Goal: Task Accomplishment & Management: Manage account settings

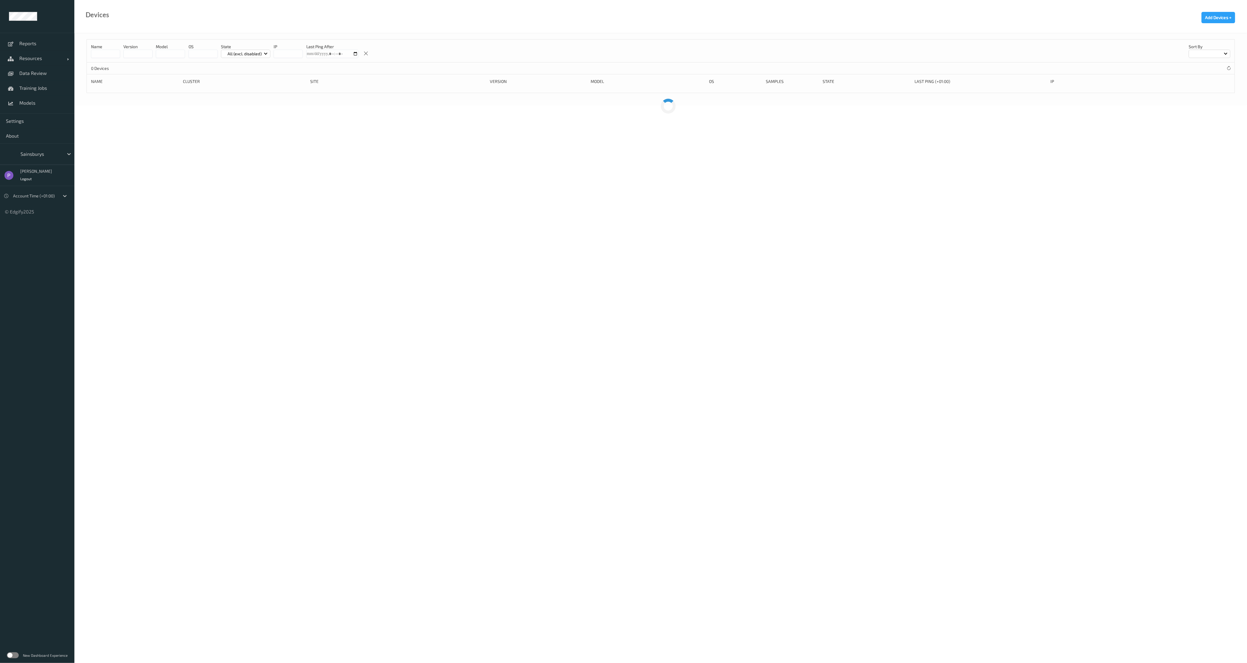
click at [16, 655] on label at bounding box center [13, 655] width 12 height 6
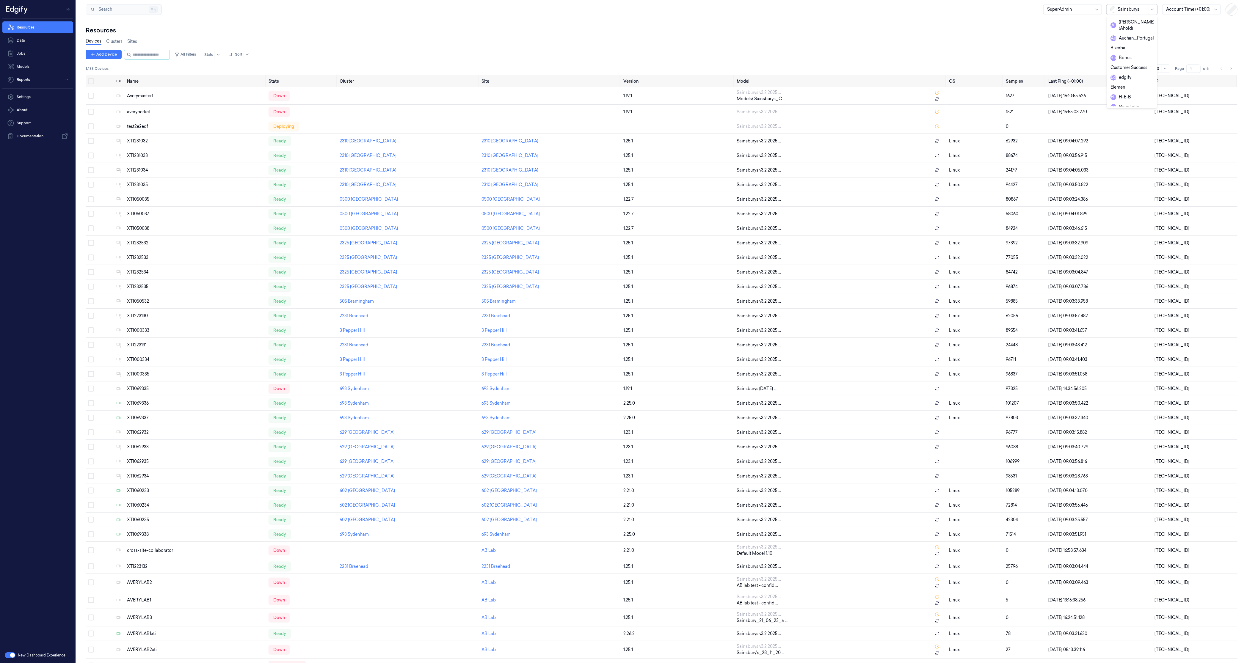
click at [1129, 12] on div at bounding box center [1133, 9] width 30 height 6
type input "wait"
click at [1132, 21] on div "waitrose" at bounding box center [1122, 22] width 25 height 6
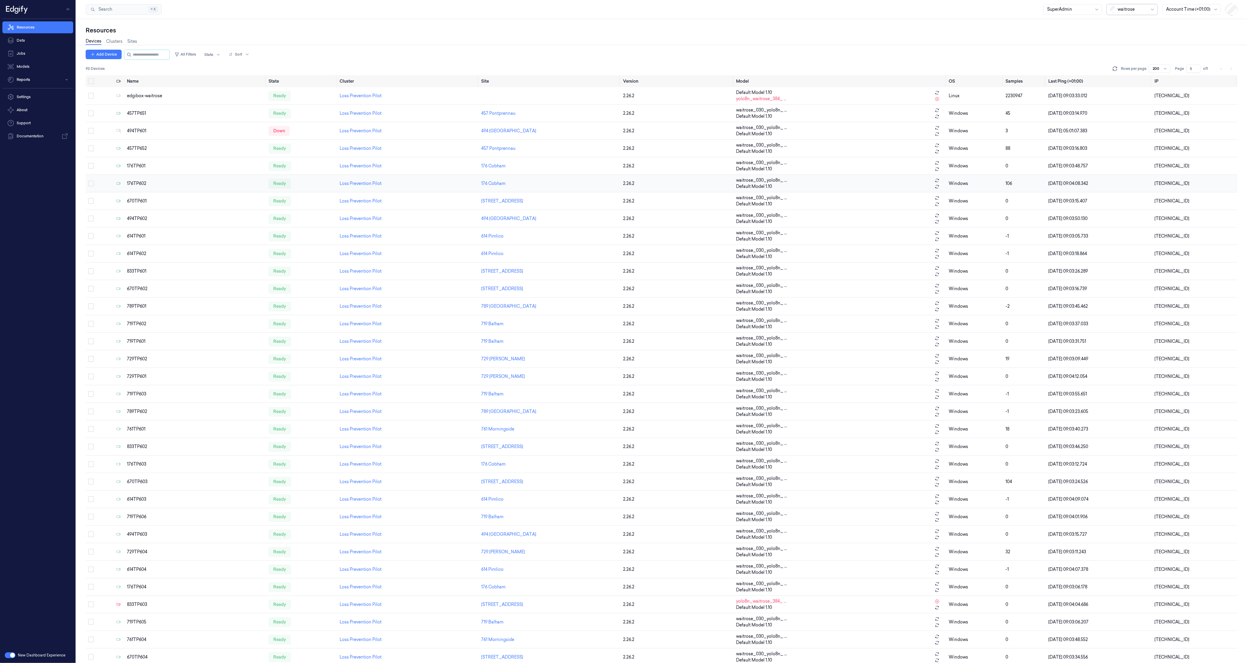
click at [135, 186] on div "176TP602" at bounding box center [195, 184] width 137 height 6
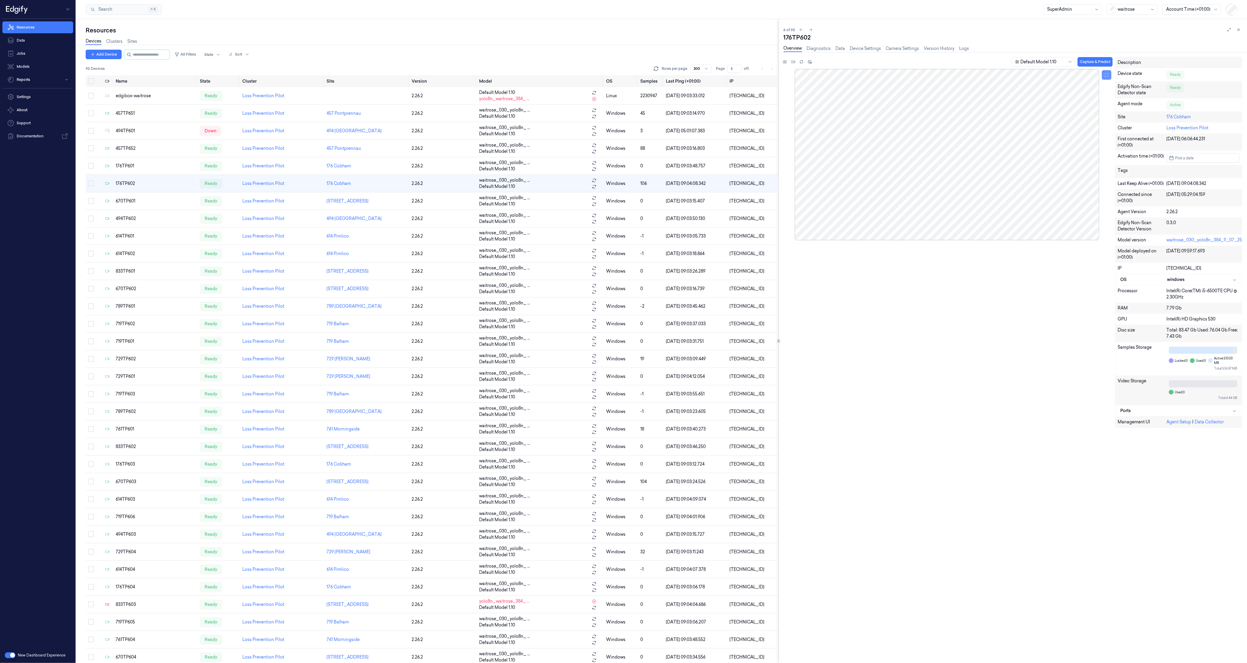
click at [1106, 76] on icon at bounding box center [1106, 75] width 4 height 4
click at [162, 355] on td "729TP602" at bounding box center [155, 359] width 84 height 18
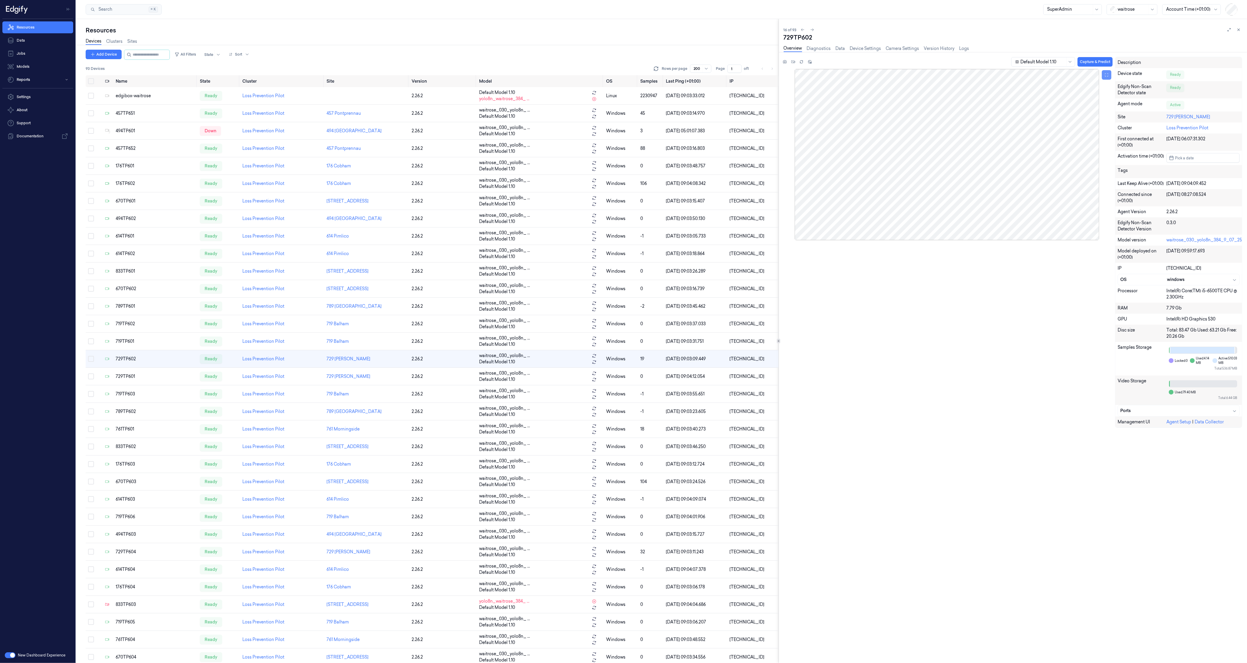
click at [1104, 77] on button at bounding box center [1107, 75] width 10 height 10
click at [1105, 77] on button at bounding box center [1107, 75] width 10 height 10
click at [1106, 77] on button at bounding box center [1107, 75] width 10 height 10
click at [801, 60] on icon at bounding box center [801, 62] width 4 height 4
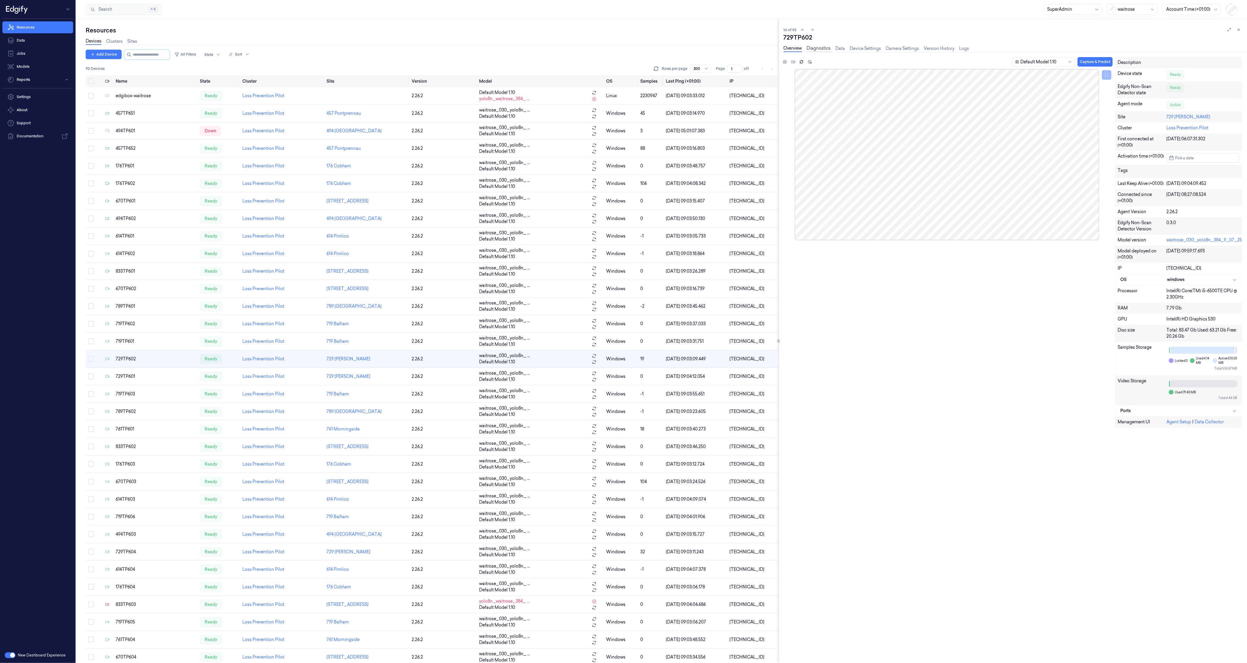
click at [823, 50] on link "Diagnostics" at bounding box center [819, 48] width 24 height 7
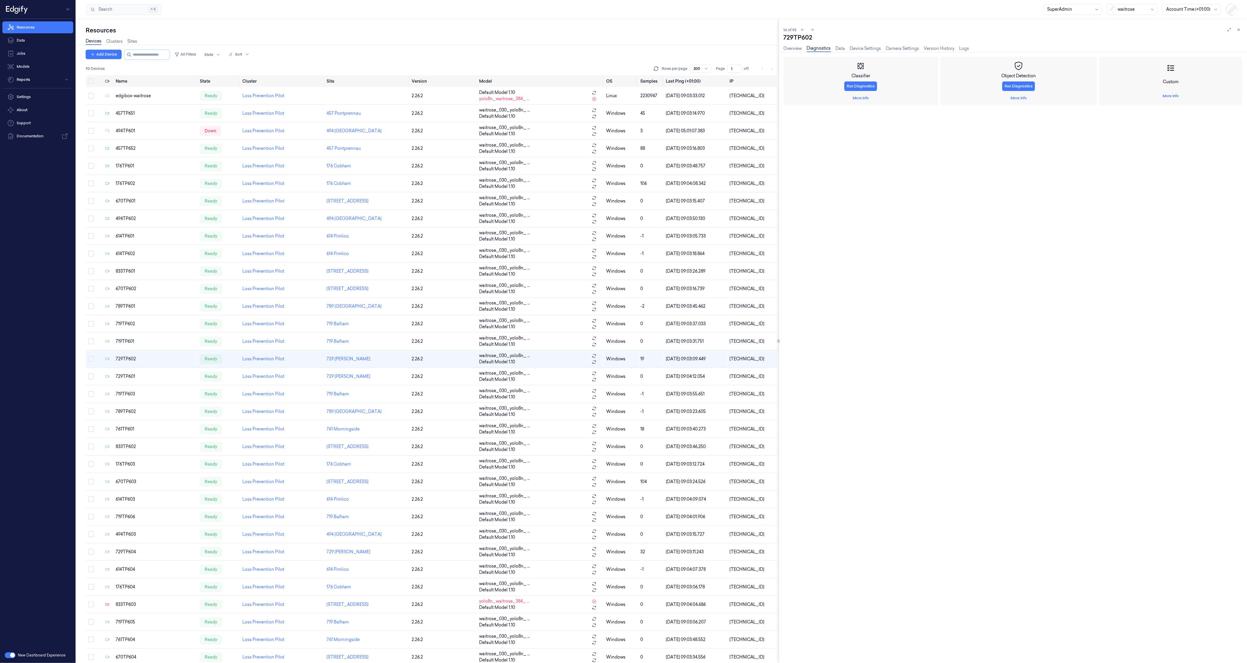
click at [1173, 97] on link "More Info" at bounding box center [1170, 95] width 16 height 5
click at [793, 112] on span "Capture" at bounding box center [793, 112] width 14 height 5
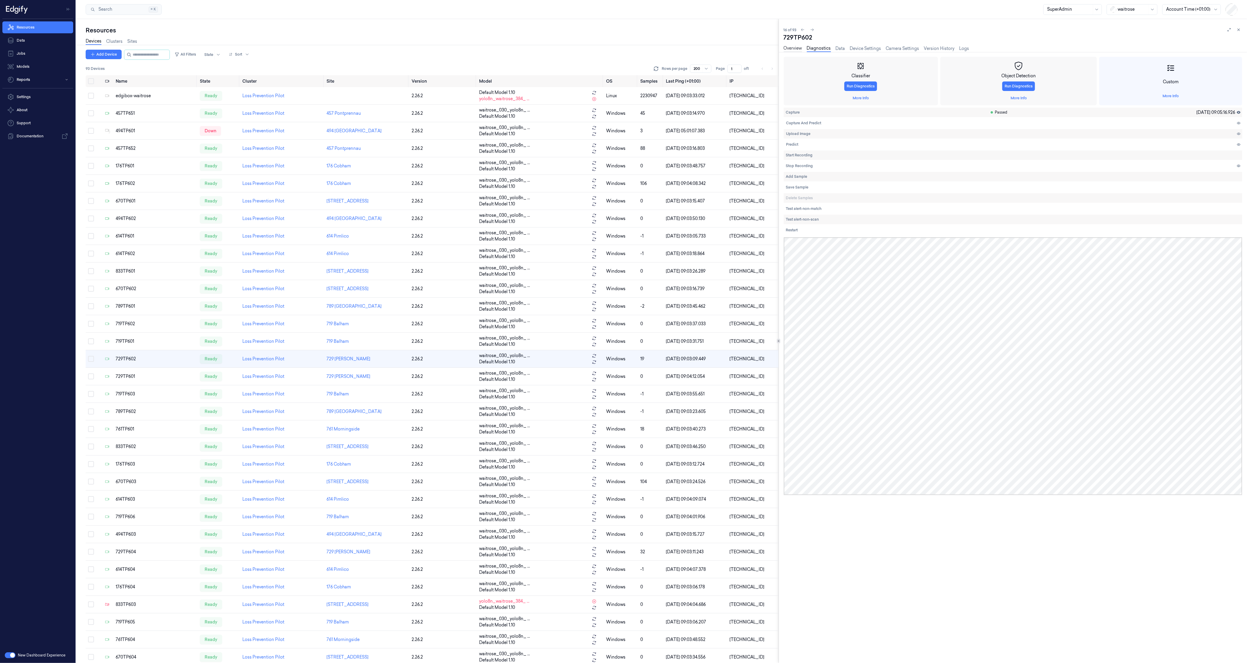
click at [795, 48] on link "Overview" at bounding box center [793, 48] width 18 height 7
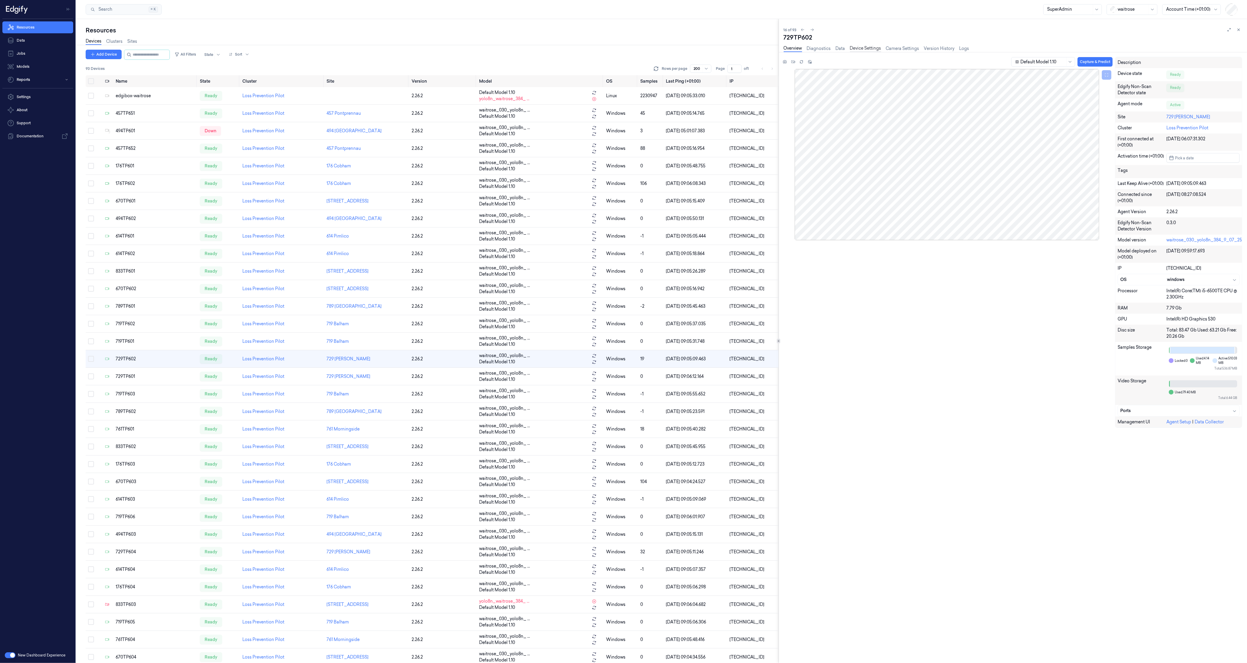
click at [876, 48] on link "Device Settings" at bounding box center [865, 48] width 31 height 7
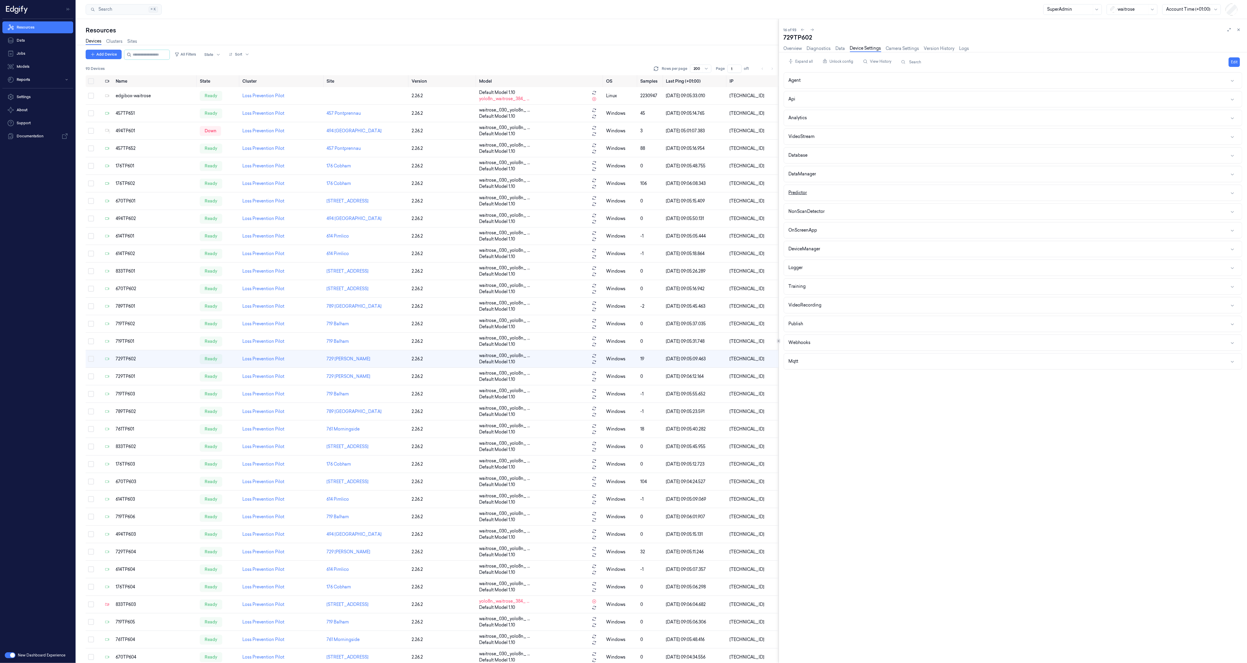
click at [809, 192] on button "Predictor" at bounding box center [1013, 193] width 458 height 16
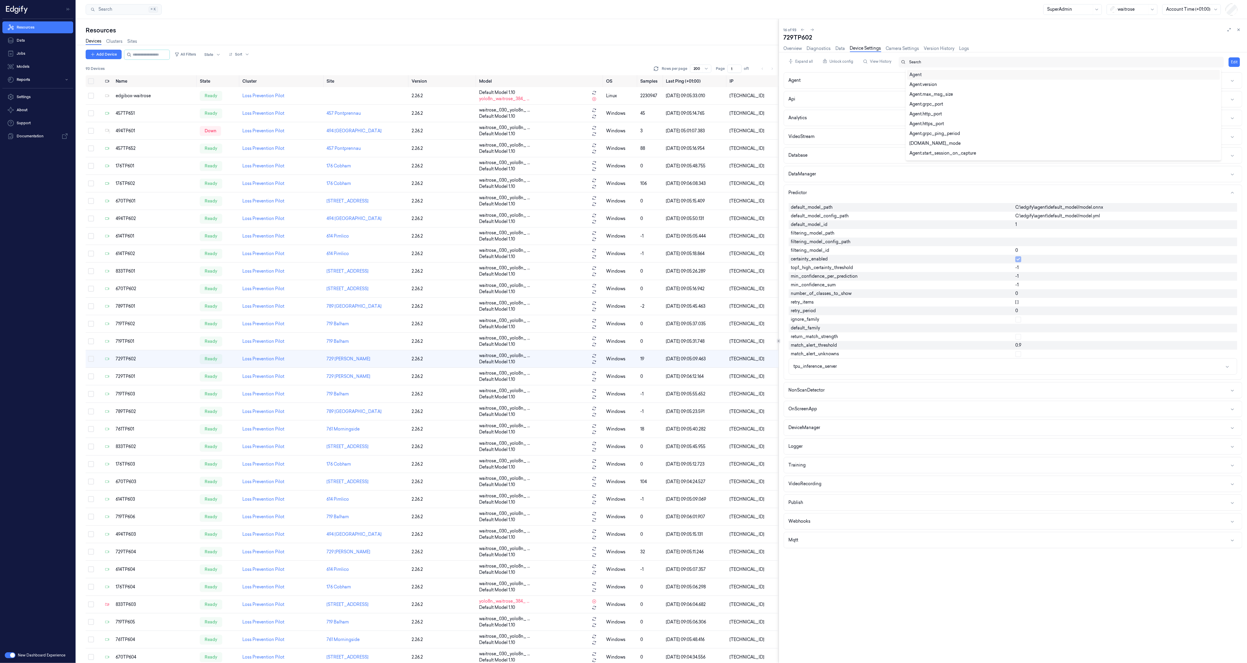
click at [914, 64] on div at bounding box center [1064, 61] width 310 height 5
type input "roi"
click at [939, 75] on div "VideoStream.roi_predictor" at bounding box center [936, 75] width 54 height 6
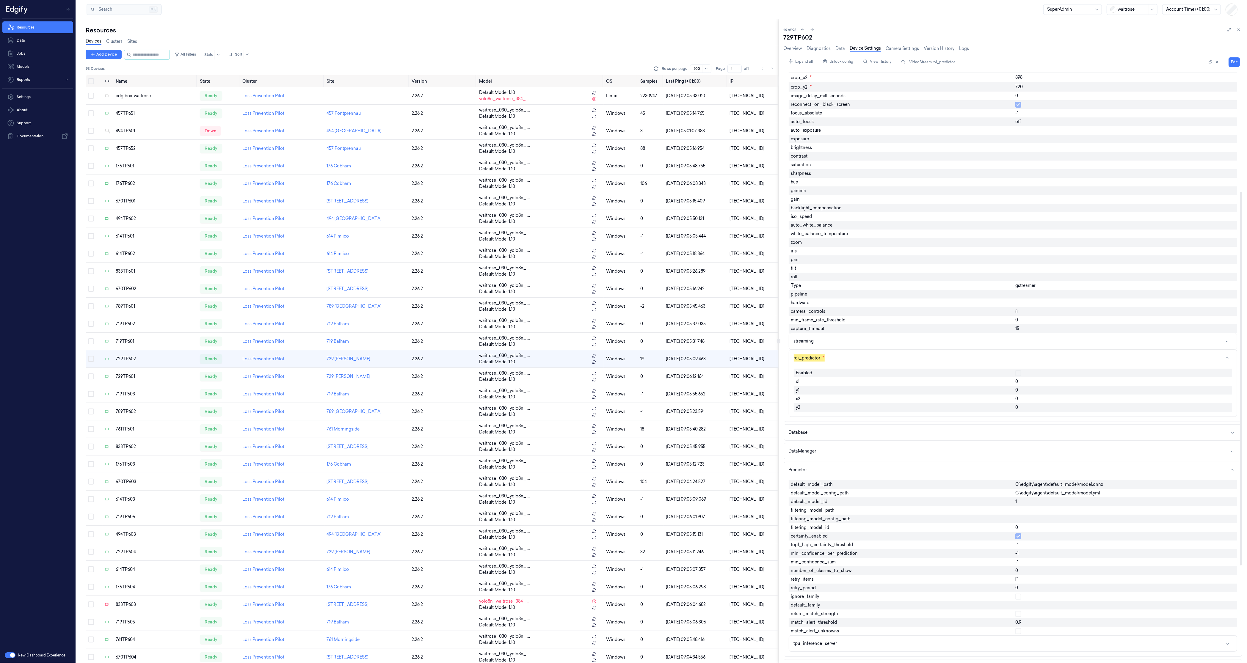
scroll to position [188, 0]
